Goal: Task Accomplishment & Management: Manage account settings

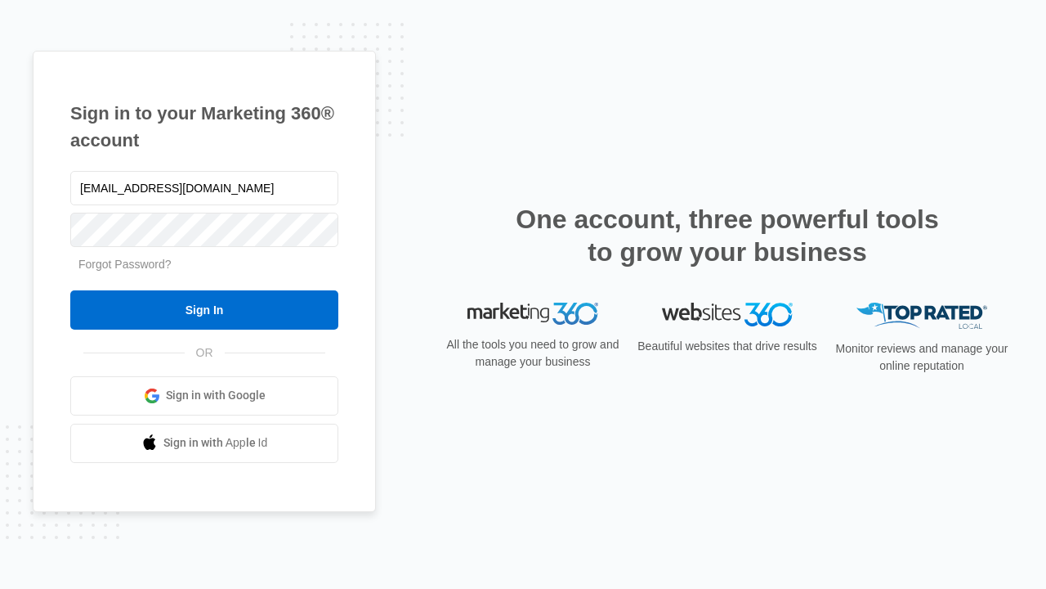
type input "dankie614@gmail.com"
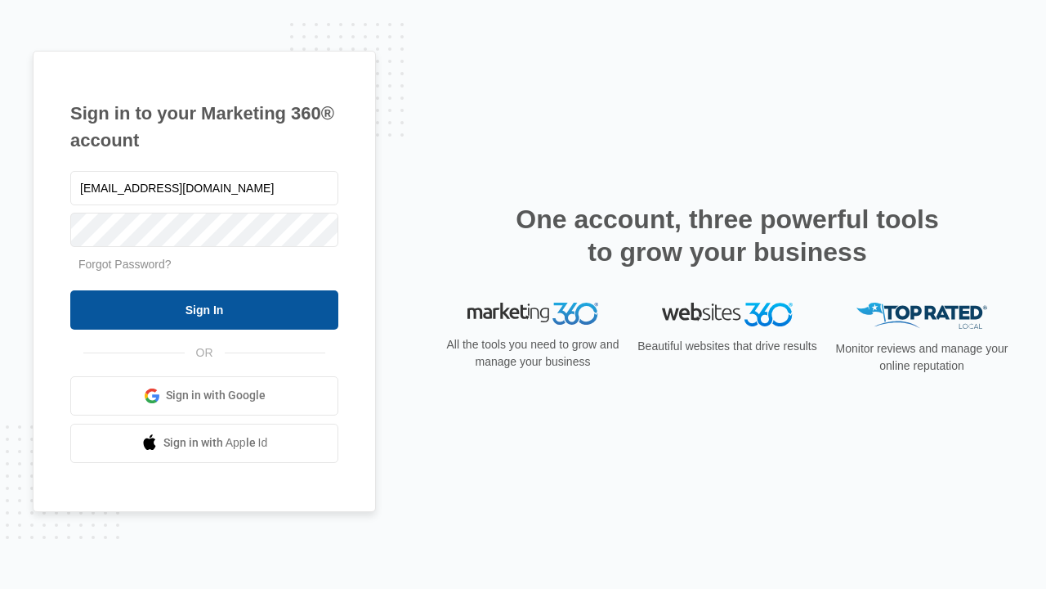
click at [204, 309] on input "Sign In" at bounding box center [204, 309] width 268 height 39
